Goal: Navigation & Orientation: Find specific page/section

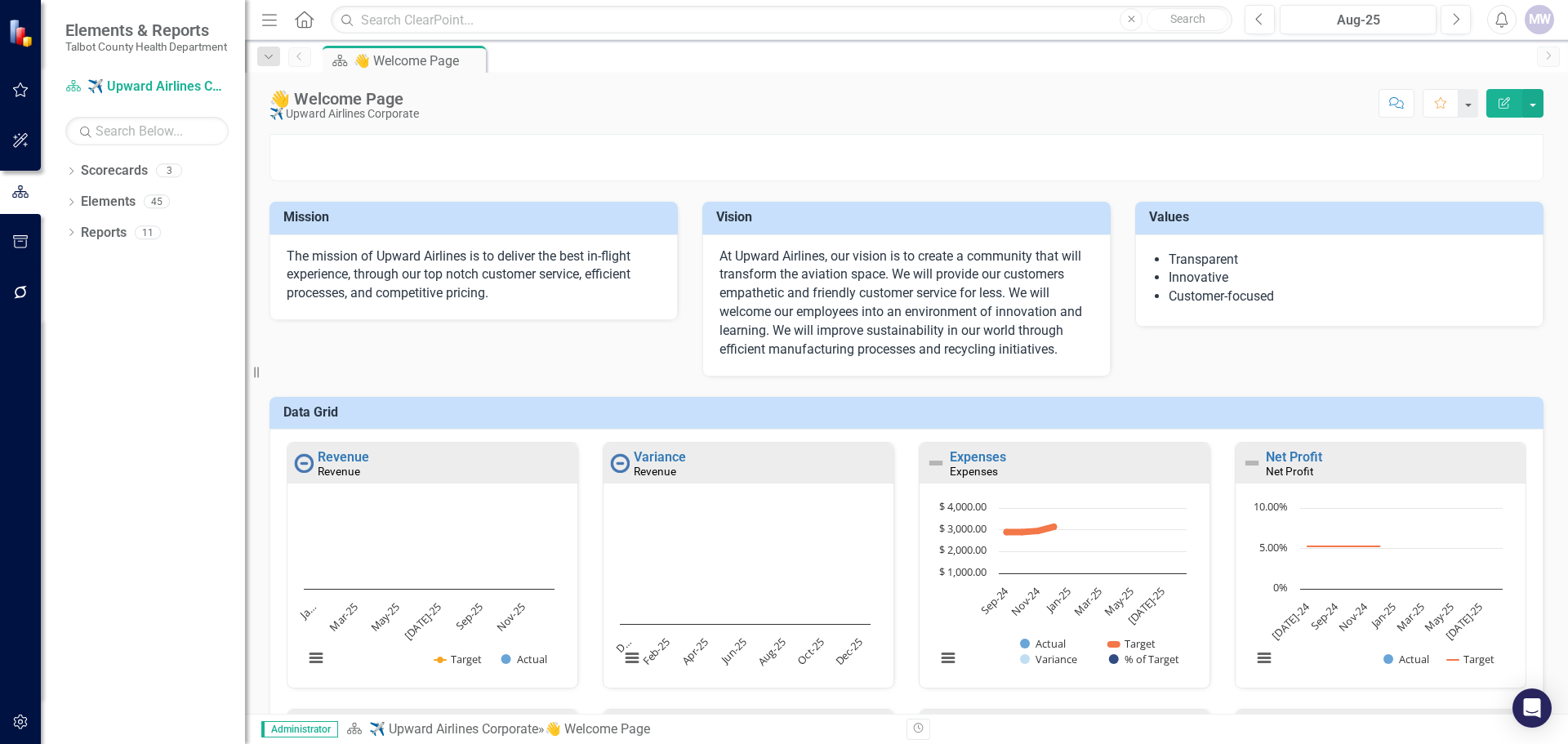
click at [1547, 24] on div "MW" at bounding box center [1539, 19] width 29 height 29
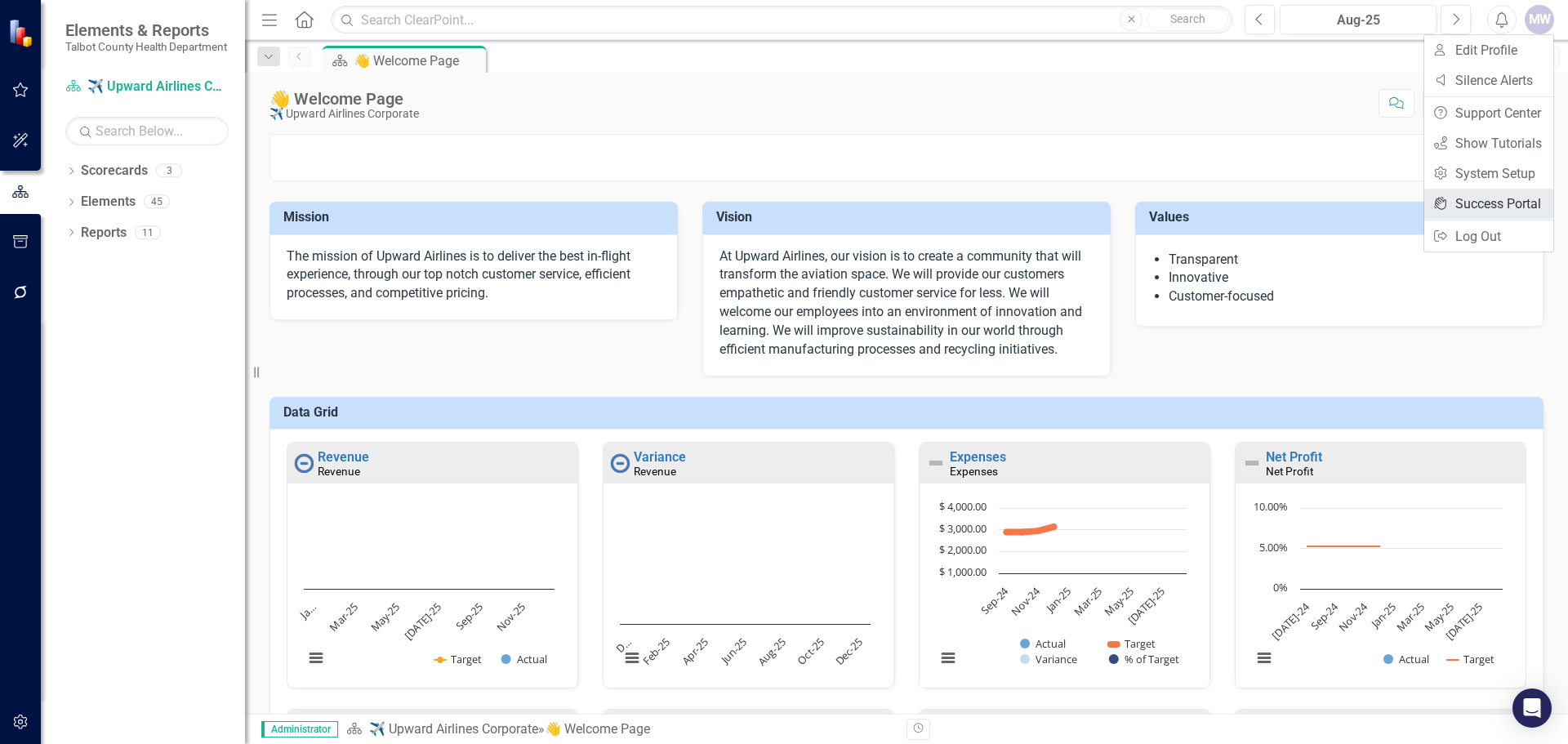
click at [1509, 202] on link "icon.portal Success Portal" at bounding box center [1488, 203] width 129 height 30
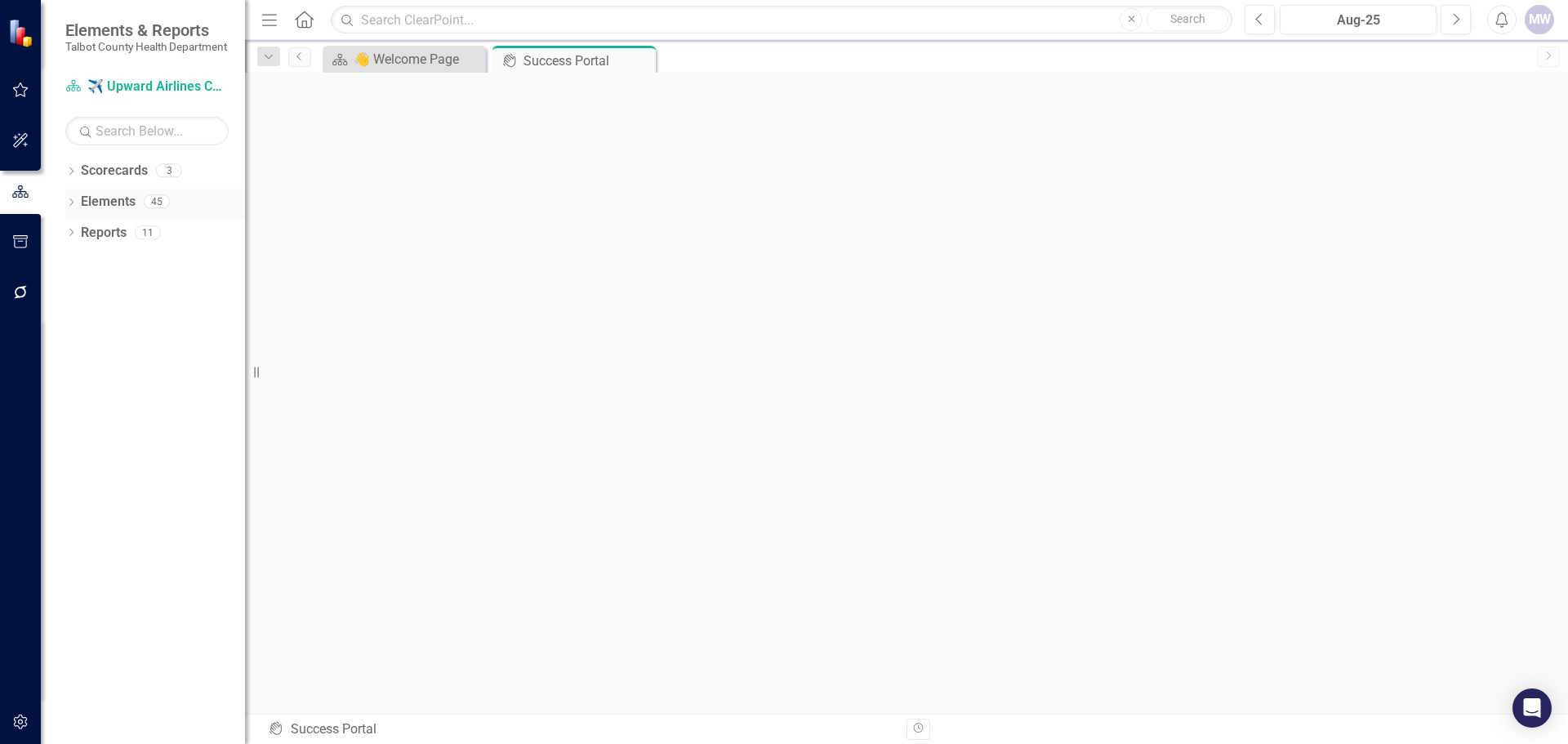
click at [74, 211] on div "Dropdown" at bounding box center [70, 204] width 11 height 14
click at [161, 243] on link "Objective Objectives" at bounding box center [130, 232] width 84 height 18
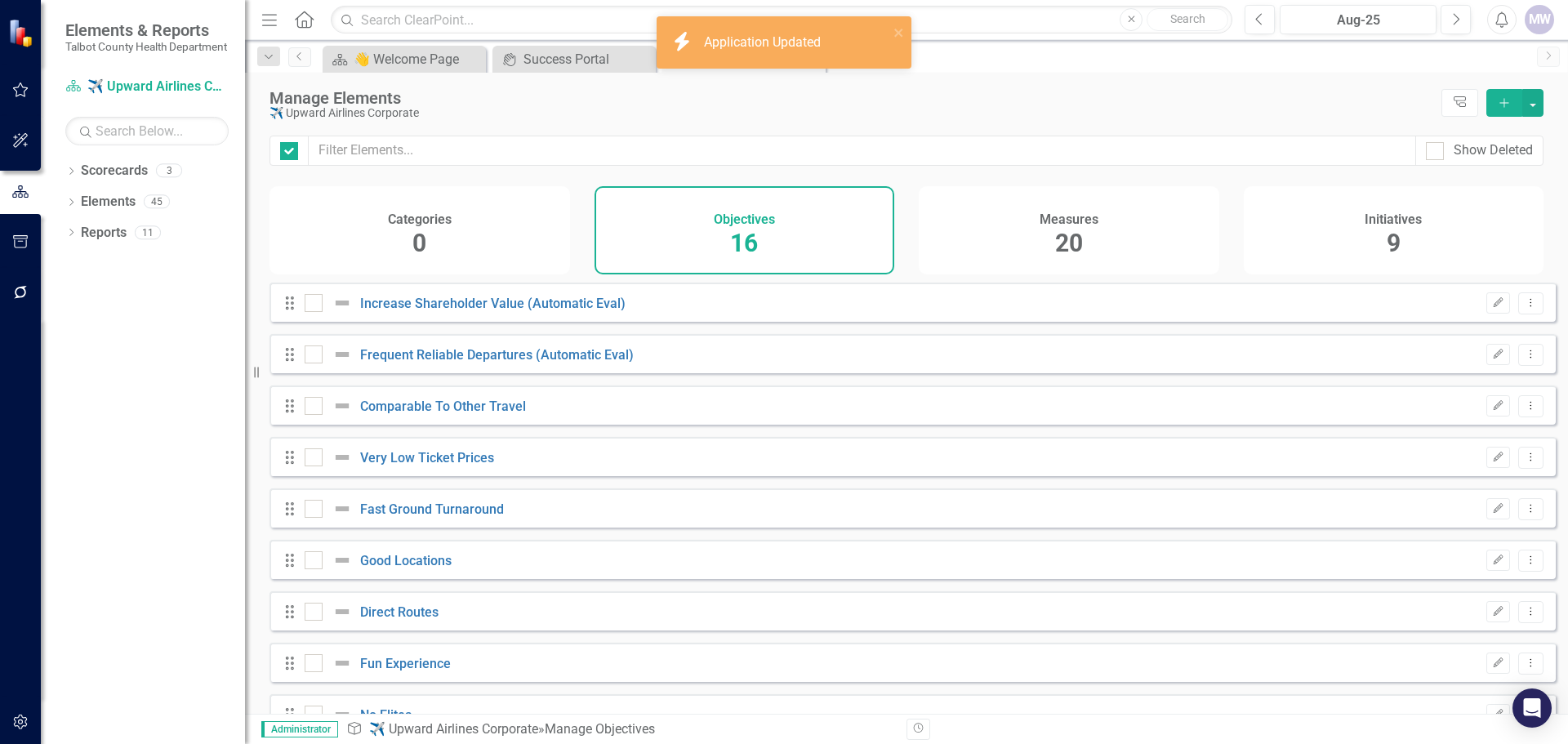
checkbox input "false"
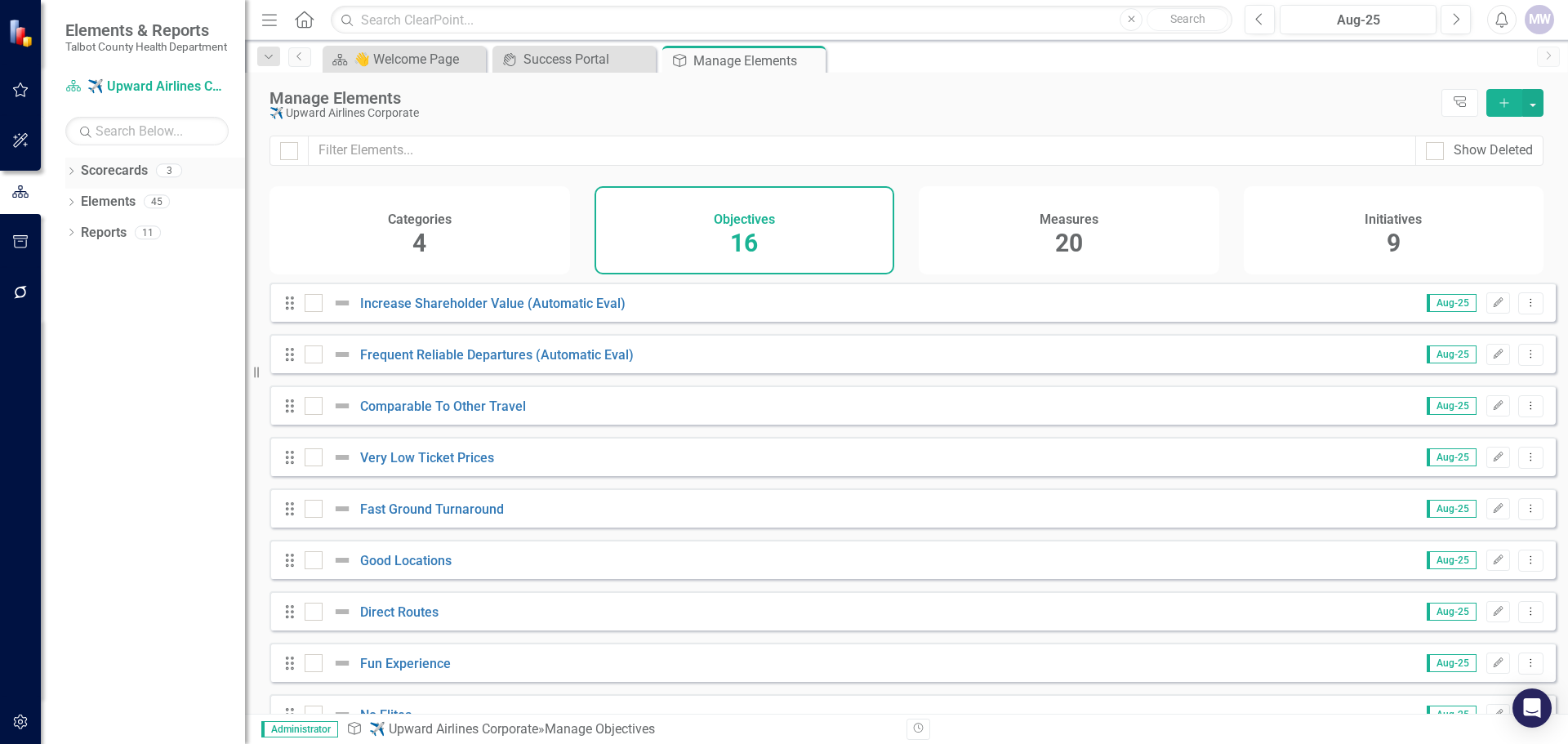
click at [75, 177] on icon "Dropdown" at bounding box center [70, 172] width 11 height 9
click at [150, 206] on link "✈️ Upward Airlines Corporate" at bounding box center [167, 201] width 155 height 18
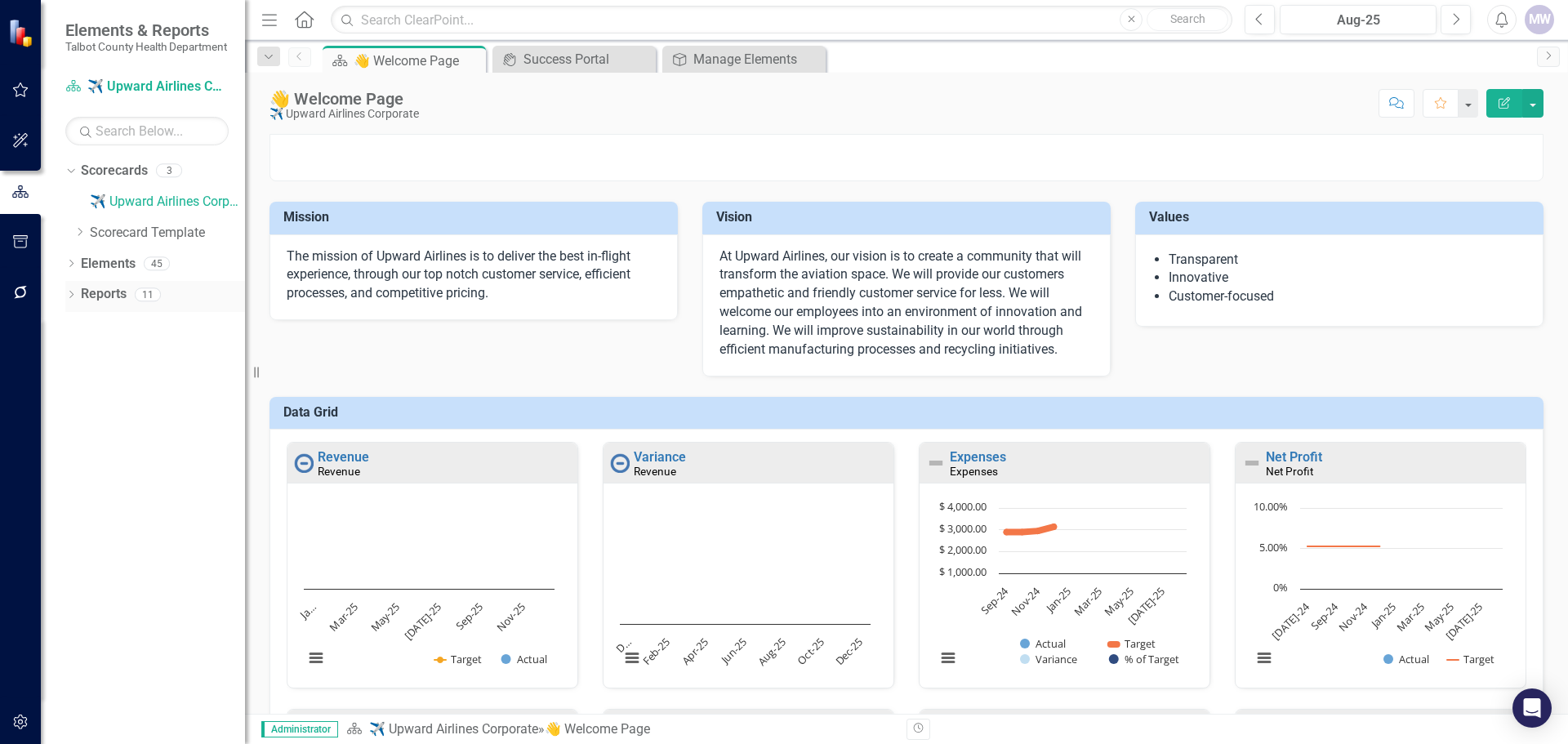
click at [77, 301] on icon "Dropdown" at bounding box center [70, 295] width 11 height 9
click at [142, 452] on link "Measure Measures" at bounding box center [128, 442] width 81 height 18
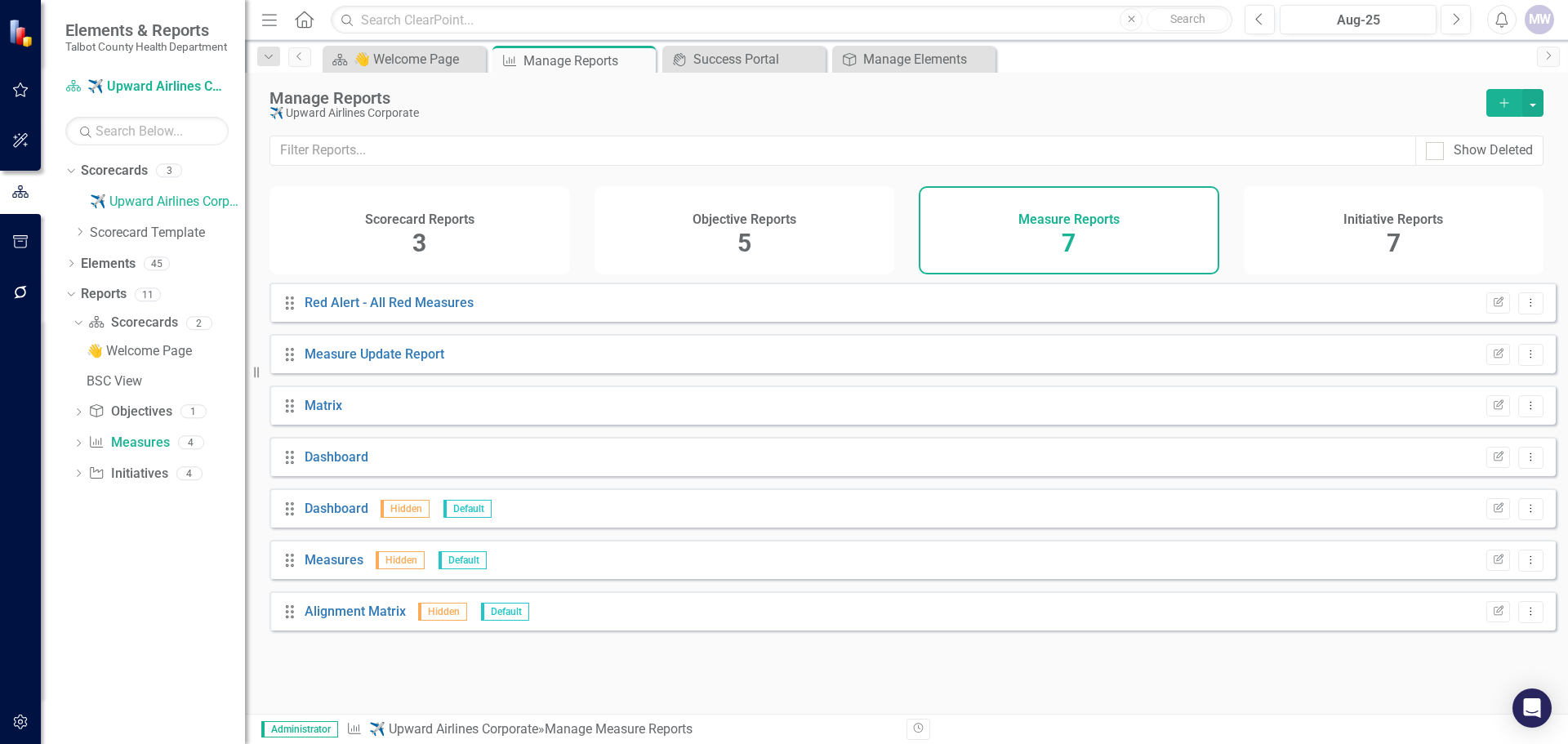
click at [1339, 232] on div "Initiative Reports 7" at bounding box center [1394, 230] width 301 height 88
